Goal: Task Accomplishment & Management: Use online tool/utility

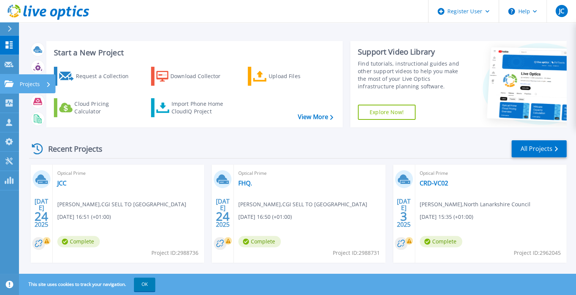
click at [30, 83] on p "Projects" at bounding box center [30, 84] width 20 height 20
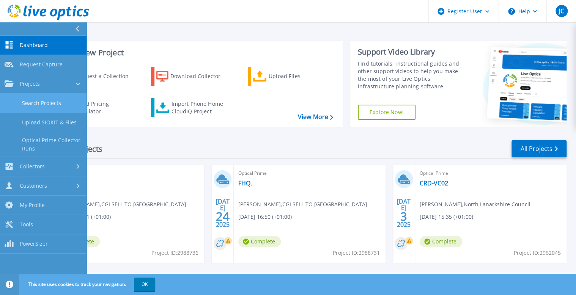
click at [45, 103] on link "Search Projects" at bounding box center [43, 103] width 87 height 19
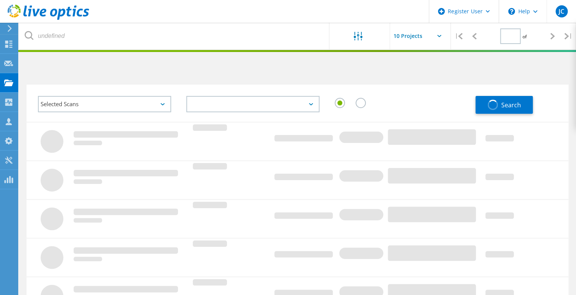
type input "1"
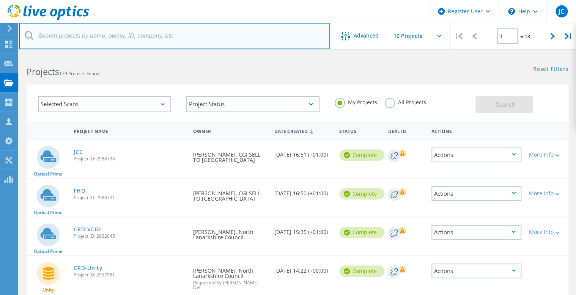
click at [84, 30] on input "text" at bounding box center [174, 36] width 311 height 27
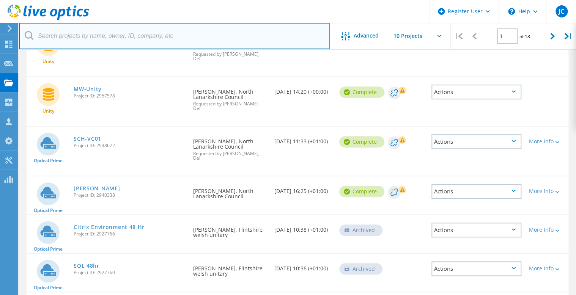
scroll to position [258, 0]
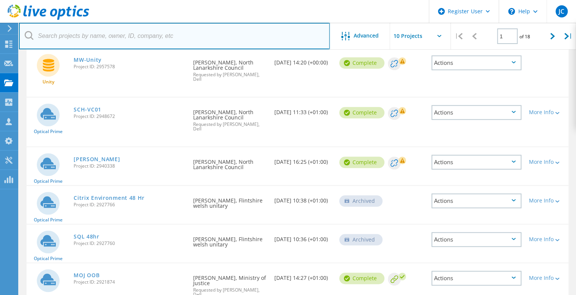
click at [54, 35] on input "text" at bounding box center [174, 36] width 311 height 27
type input "3077474"
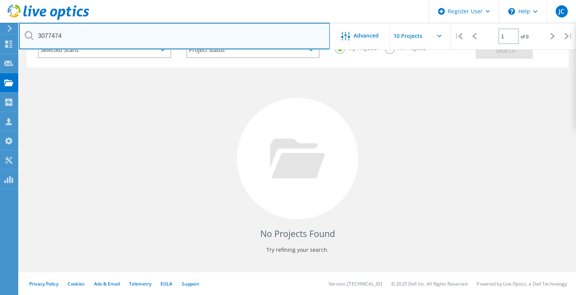
scroll to position [54, 0]
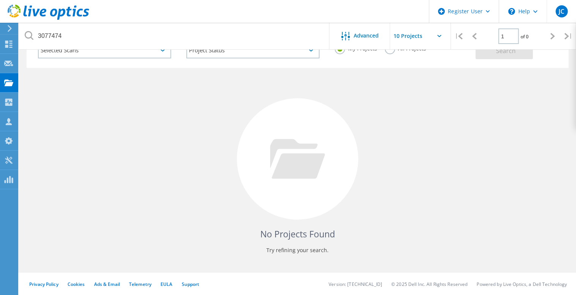
click at [387, 51] on div at bounding box center [288, 51] width 576 height 2
click at [389, 51] on div at bounding box center [288, 51] width 576 height 2
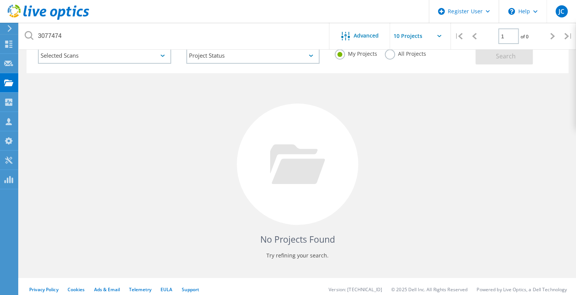
scroll to position [0, 0]
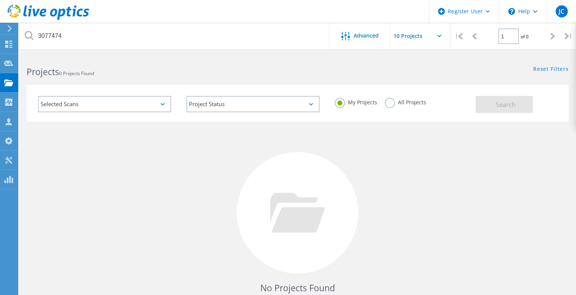
click at [390, 102] on label "All Projects" at bounding box center [405, 101] width 41 height 7
click at [0, 0] on input "All Projects" at bounding box center [0, 0] width 0 height 0
click at [489, 106] on button "Search" at bounding box center [504, 104] width 57 height 17
